Goal: Information Seeking & Learning: Learn about a topic

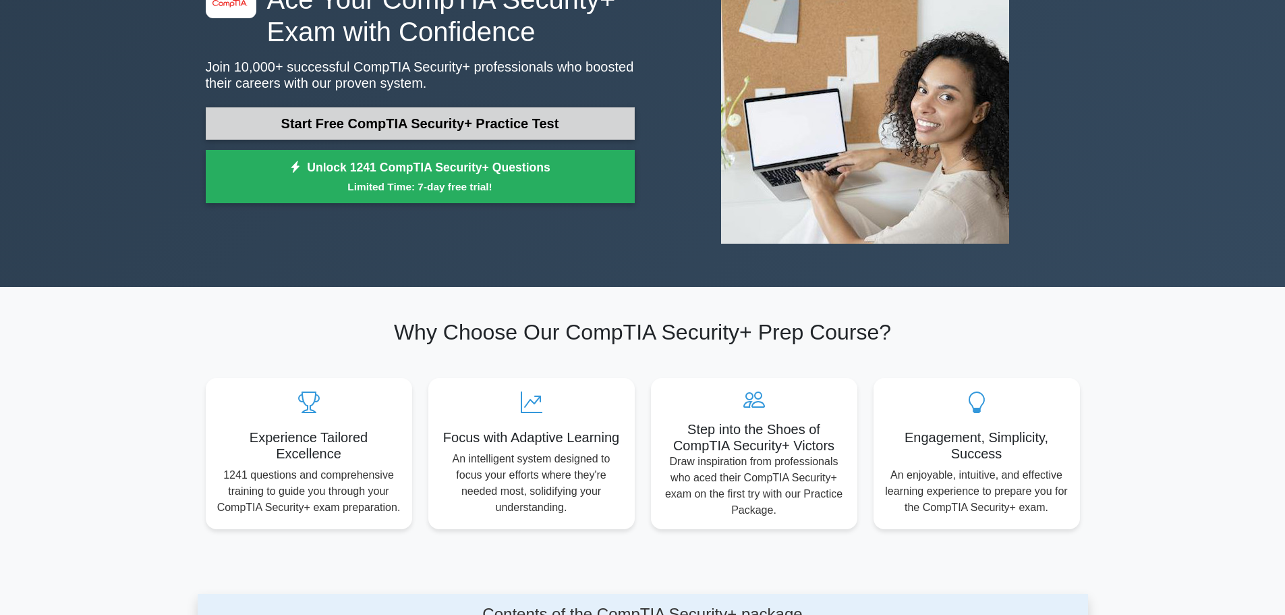
scroll to position [135, 0]
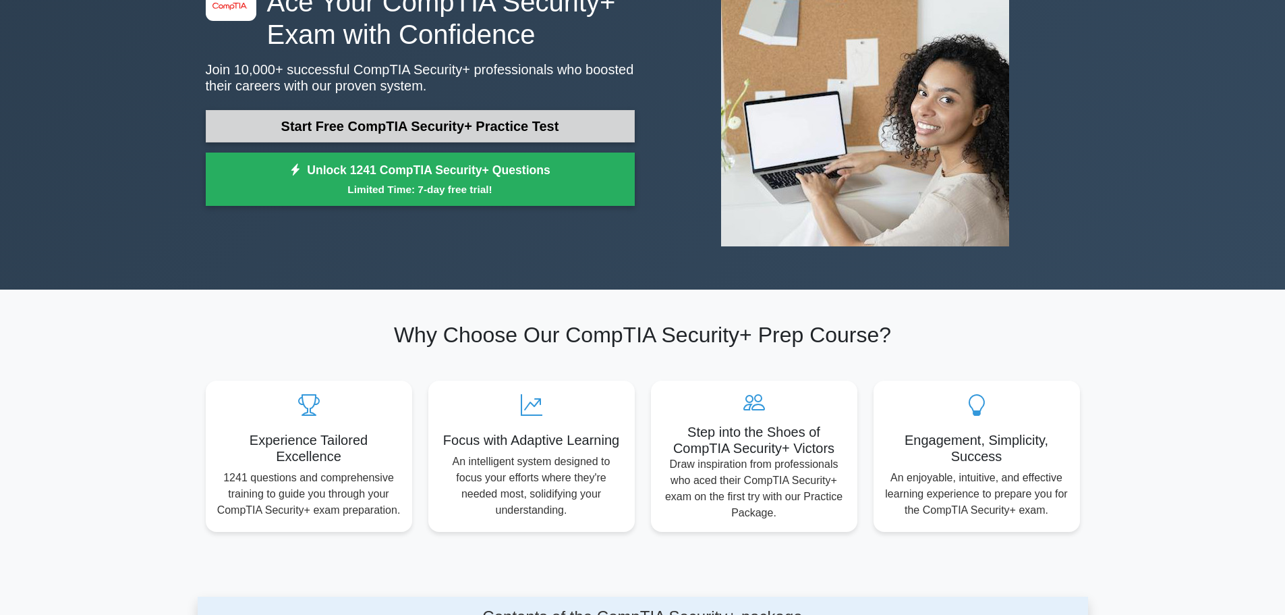
click at [385, 121] on link "Start Free CompTIA Security+ Practice Test" at bounding box center [420, 126] width 429 height 32
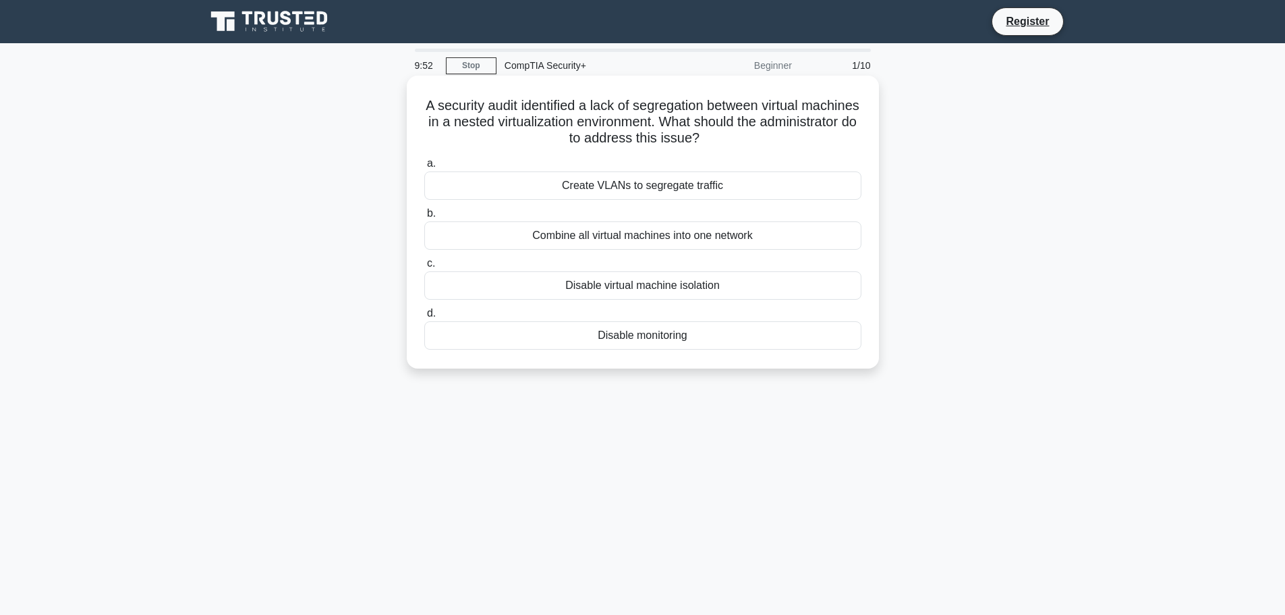
click at [646, 126] on h5 "A security audit identified a lack of segregation between virtual machines in a…" at bounding box center [643, 122] width 440 height 50
drag, startPoint x: 749, startPoint y: 124, endPoint x: 820, endPoint y: 125, distance: 71.5
click at [820, 125] on h5 "A security audit identified a lack of segregation between virtual machines in a…" at bounding box center [643, 122] width 440 height 50
drag, startPoint x: 526, startPoint y: 148, endPoint x: 617, endPoint y: 144, distance: 90.5
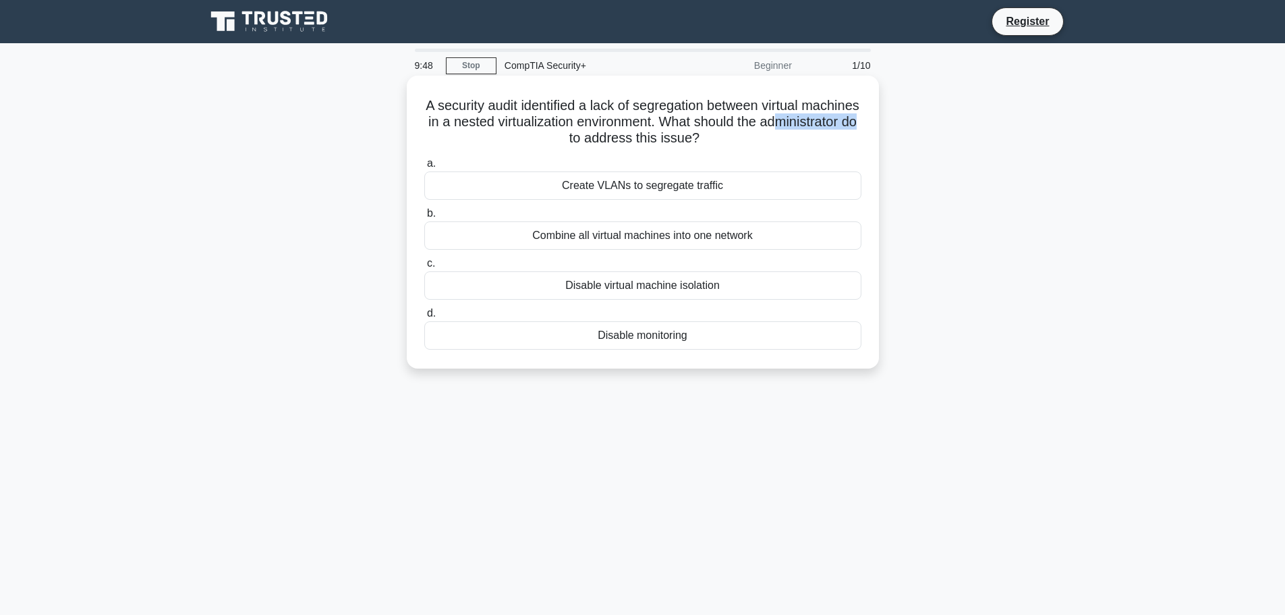
click at [617, 144] on h5 "A security audit identified a lack of segregation between virtual machines in a…" at bounding box center [643, 122] width 440 height 50
click at [578, 241] on div "Combine all virtual machines into one network" at bounding box center [642, 235] width 437 height 28
click at [424, 218] on input "b. Combine all virtual machines into one network" at bounding box center [424, 213] width 0 height 9
